Goal: Task Accomplishment & Management: Use online tool/utility

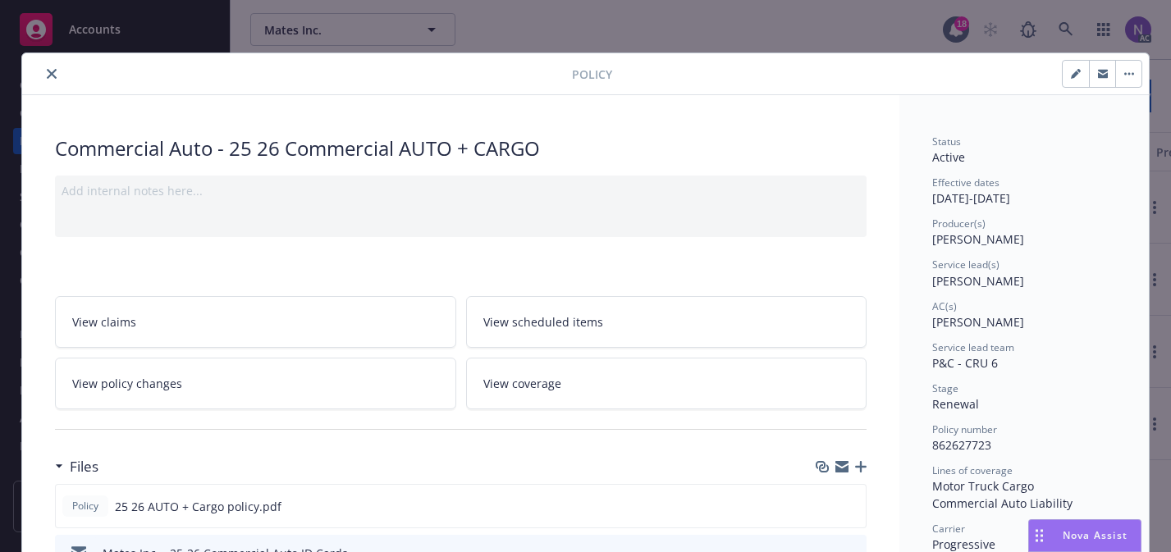
click at [53, 66] on button "close" at bounding box center [52, 74] width 20 height 20
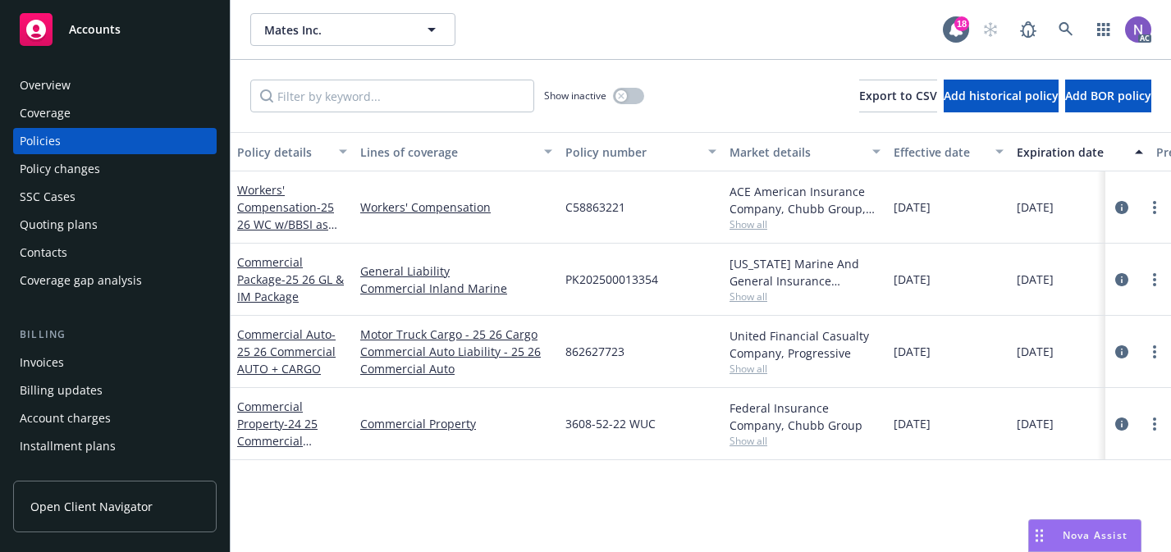
click at [763, 367] on span "Show all" at bounding box center [805, 369] width 151 height 14
click at [154, 171] on div "Policy changes" at bounding box center [115, 169] width 190 height 26
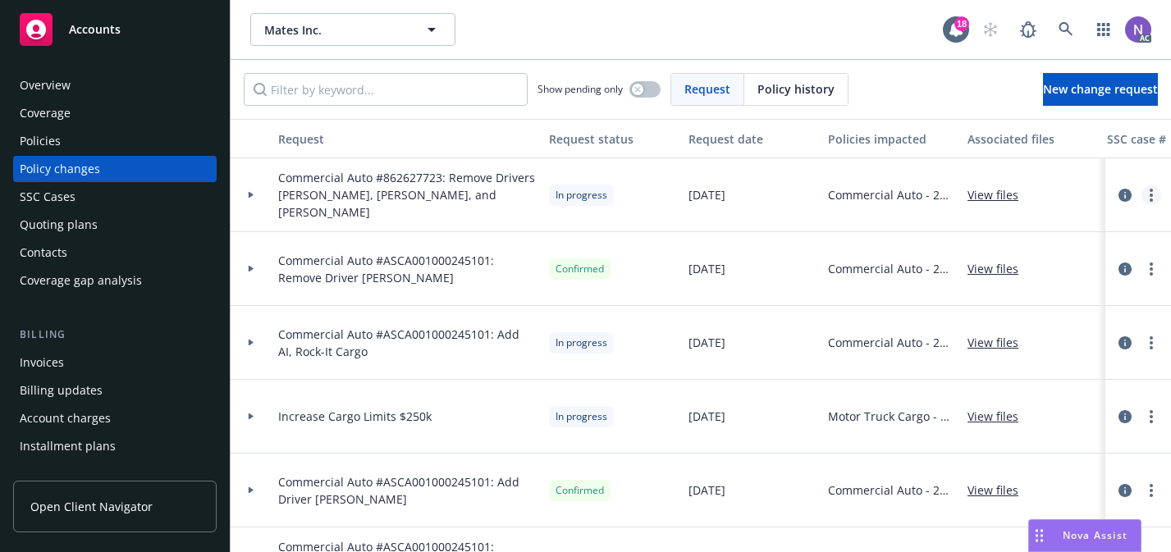
click at [1151, 199] on circle "more" at bounding box center [1151, 200] width 3 height 3
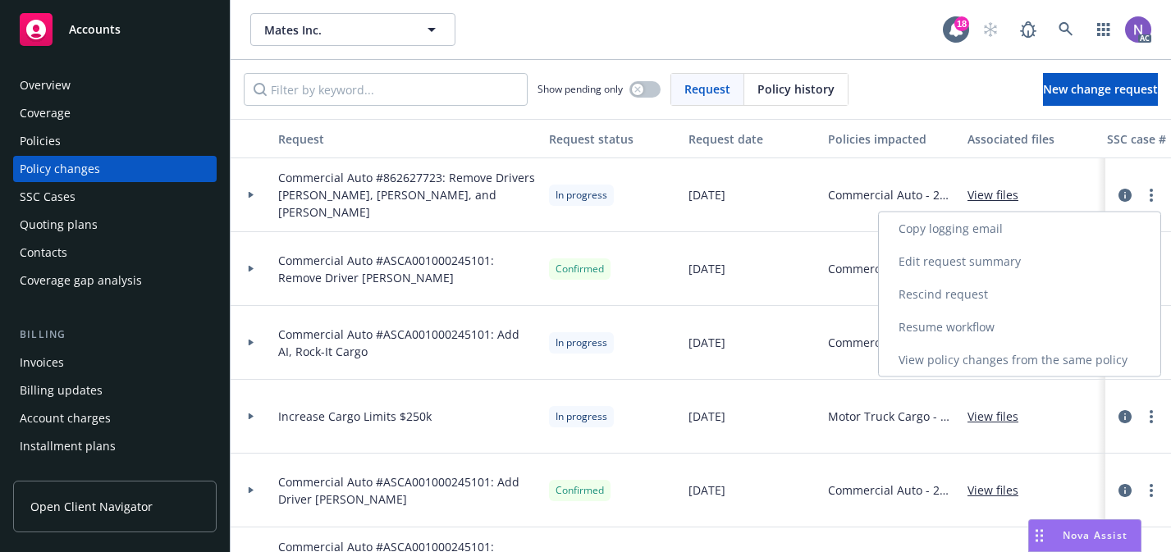
click at [1066, 320] on link "Resume workflow" at bounding box center [1020, 327] width 282 height 33
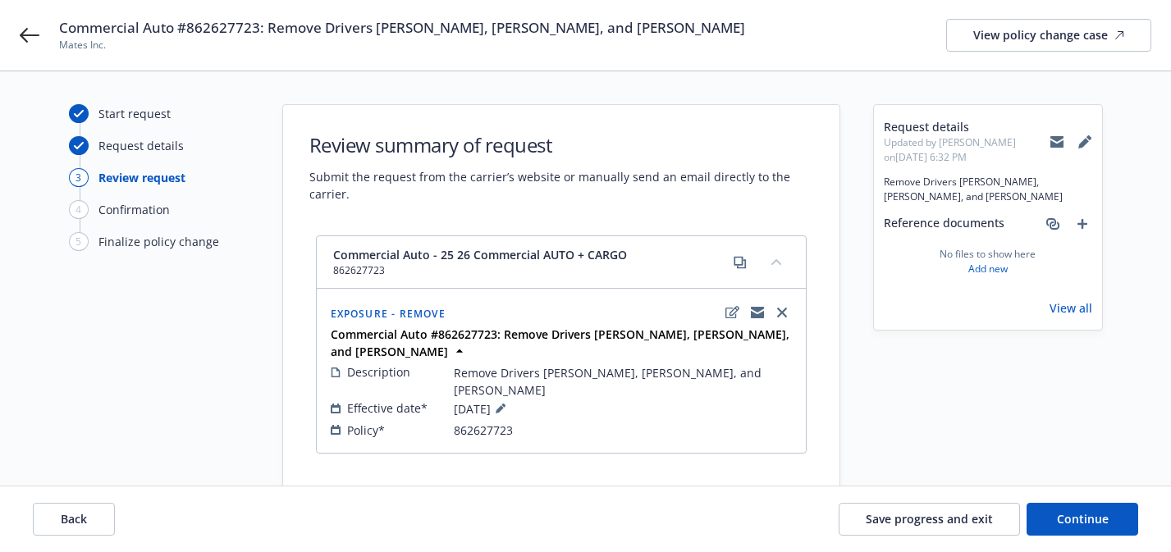
click at [1055, 144] on icon at bounding box center [1057, 143] width 13 height 7
